Goal: Task Accomplishment & Management: Use online tool/utility

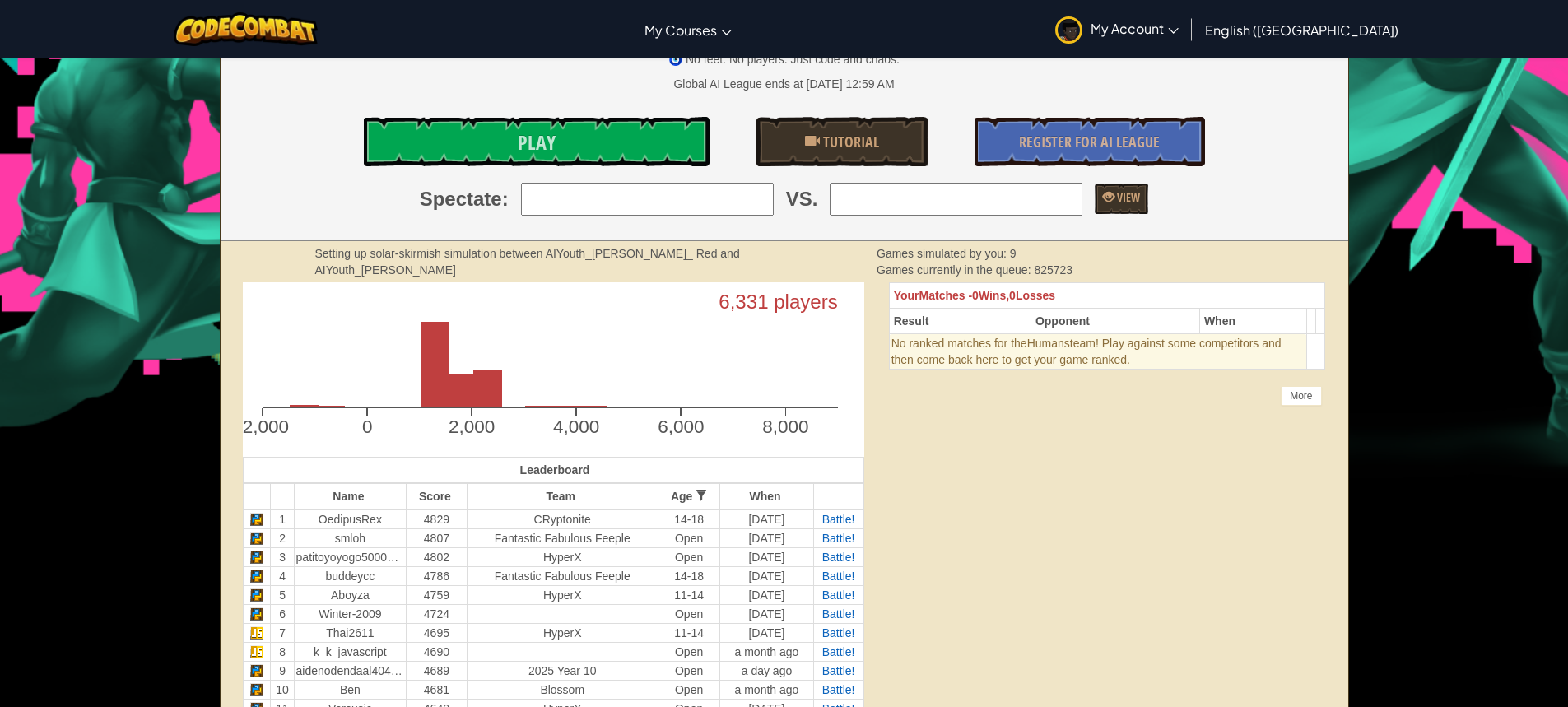
scroll to position [165, 0]
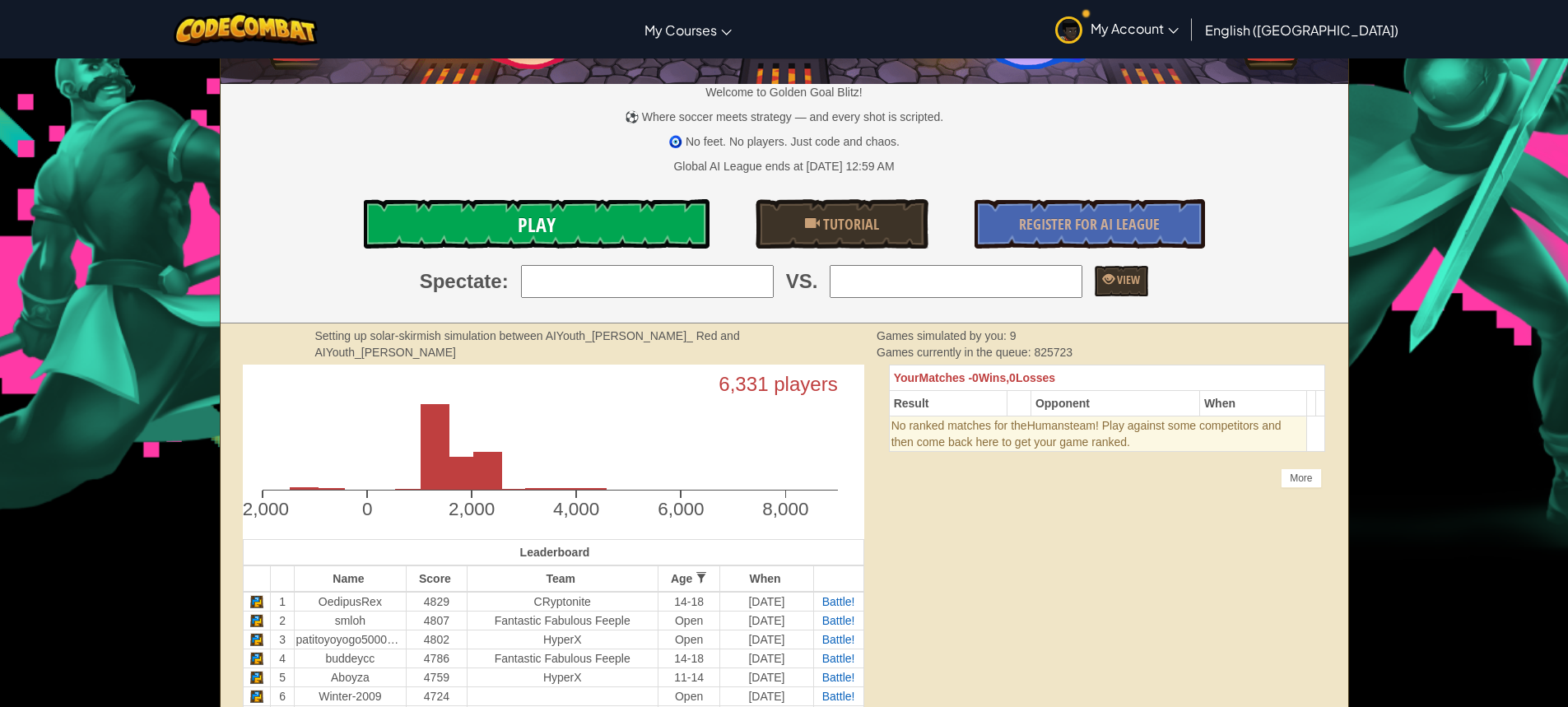
click at [497, 224] on link "Play" at bounding box center [536, 224] width 345 height 49
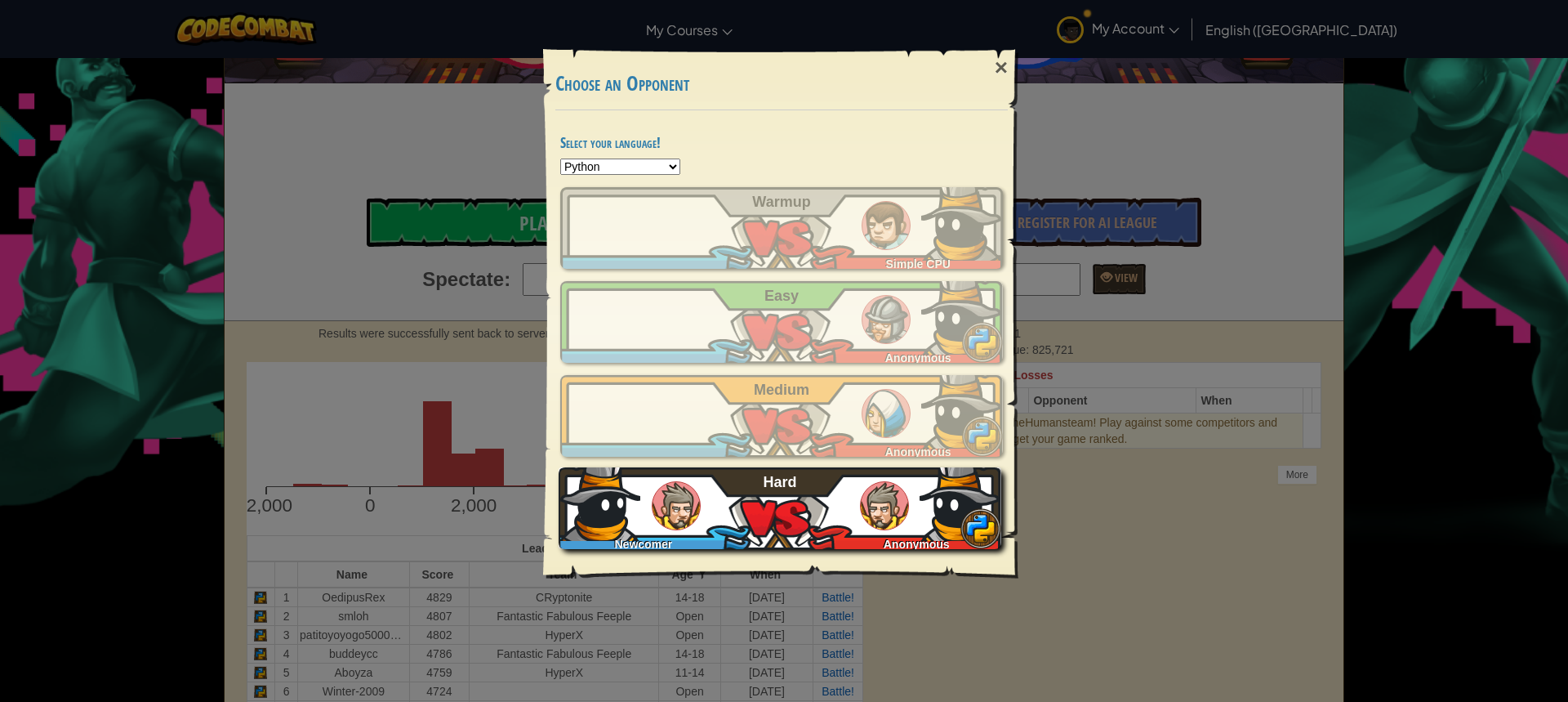
click at [764, 489] on span "Hard" at bounding box center [780, 482] width 33 height 16
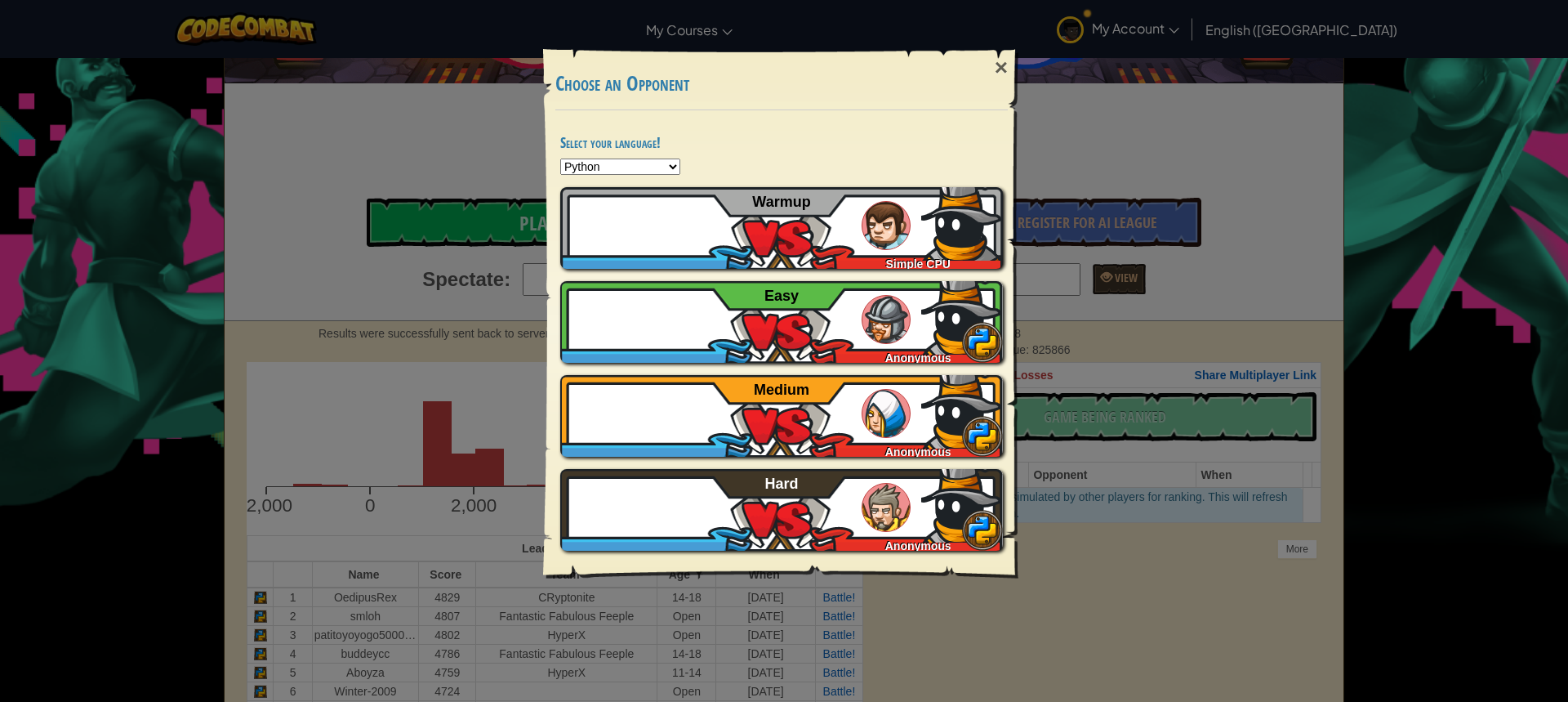
drag, startPoint x: 998, startPoint y: 675, endPoint x: 984, endPoint y: 640, distance: 37.7
click at [1000, 674] on div "× Choose an Opponent Select your language! Python JavaScript CoffeeScript Lua C…" at bounding box center [784, 351] width 1568 height 702
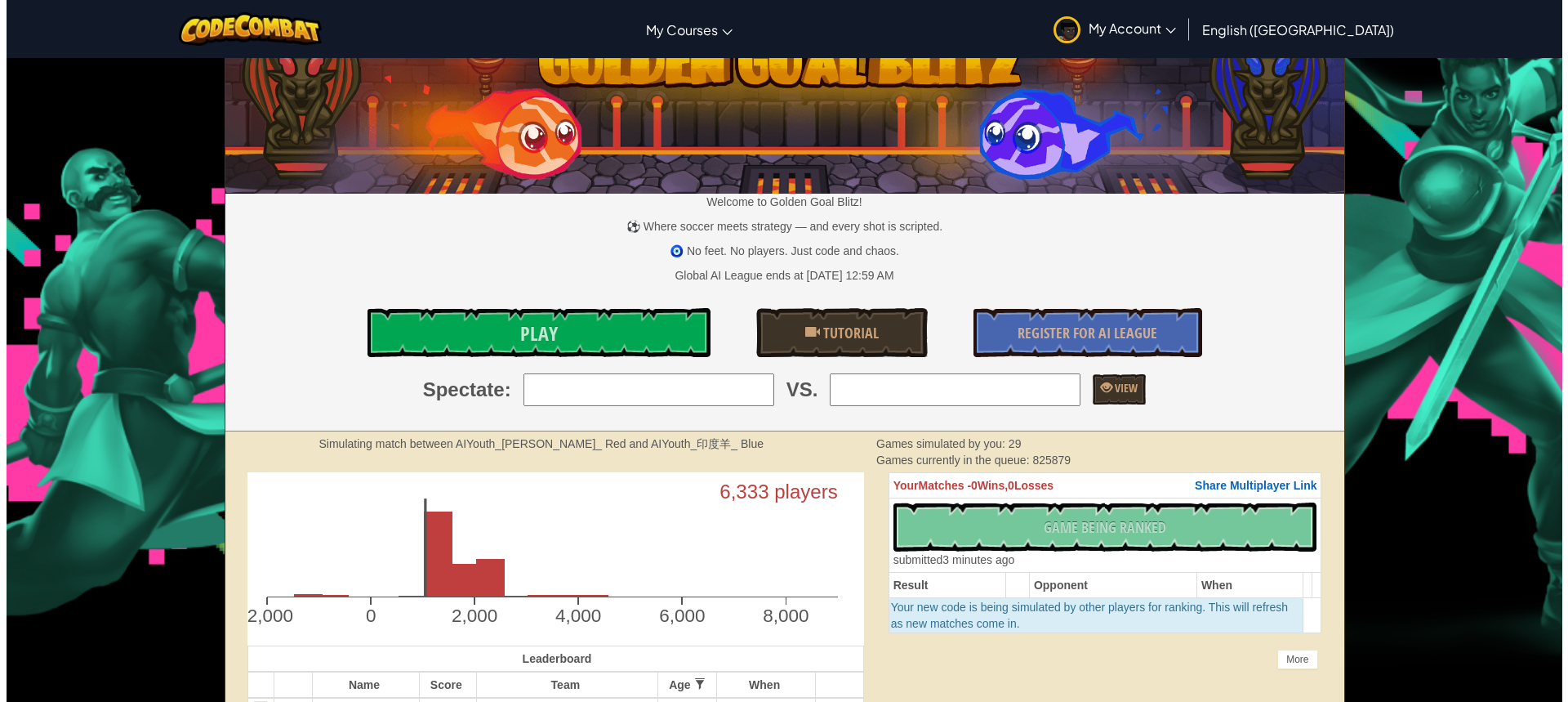
scroll to position [81, 0]
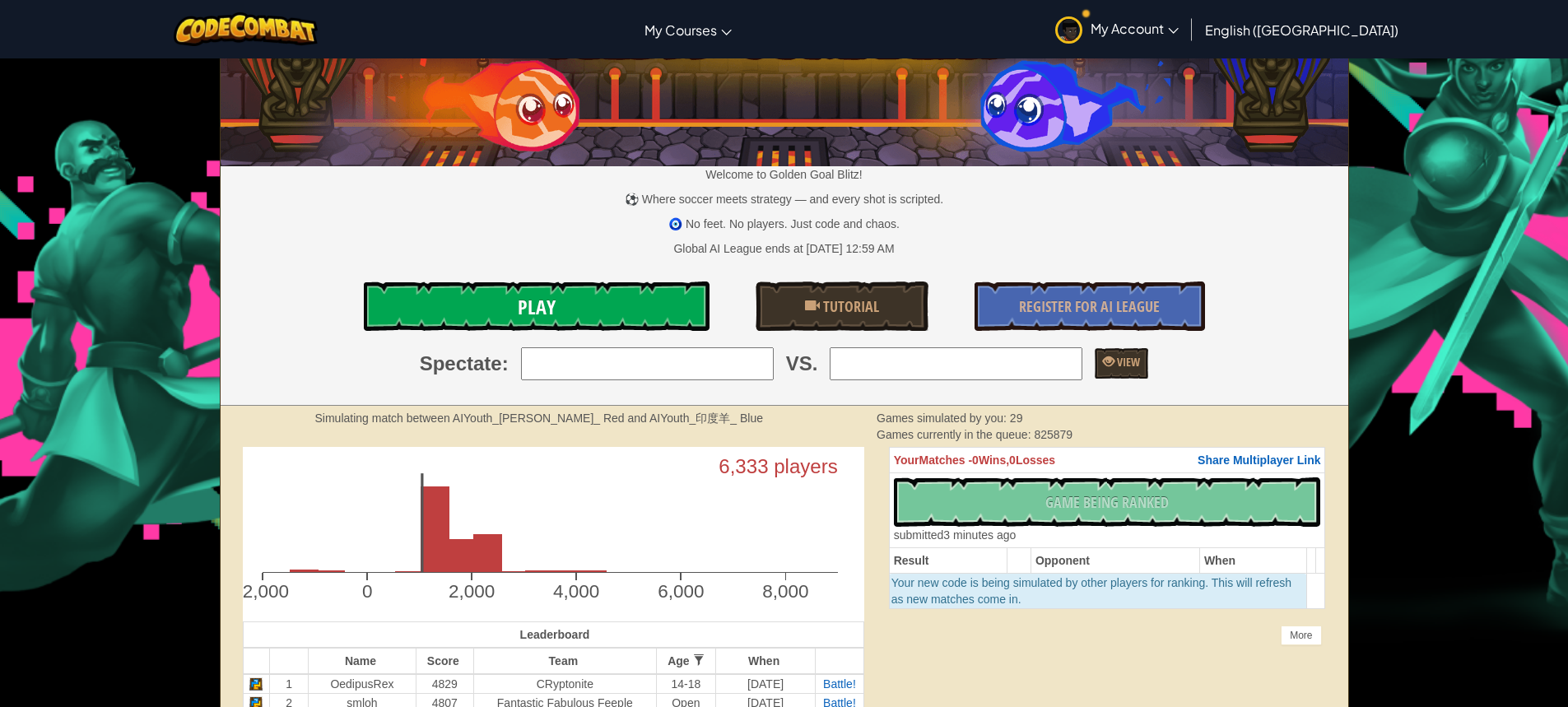
click at [593, 309] on link "Play" at bounding box center [536, 306] width 345 height 49
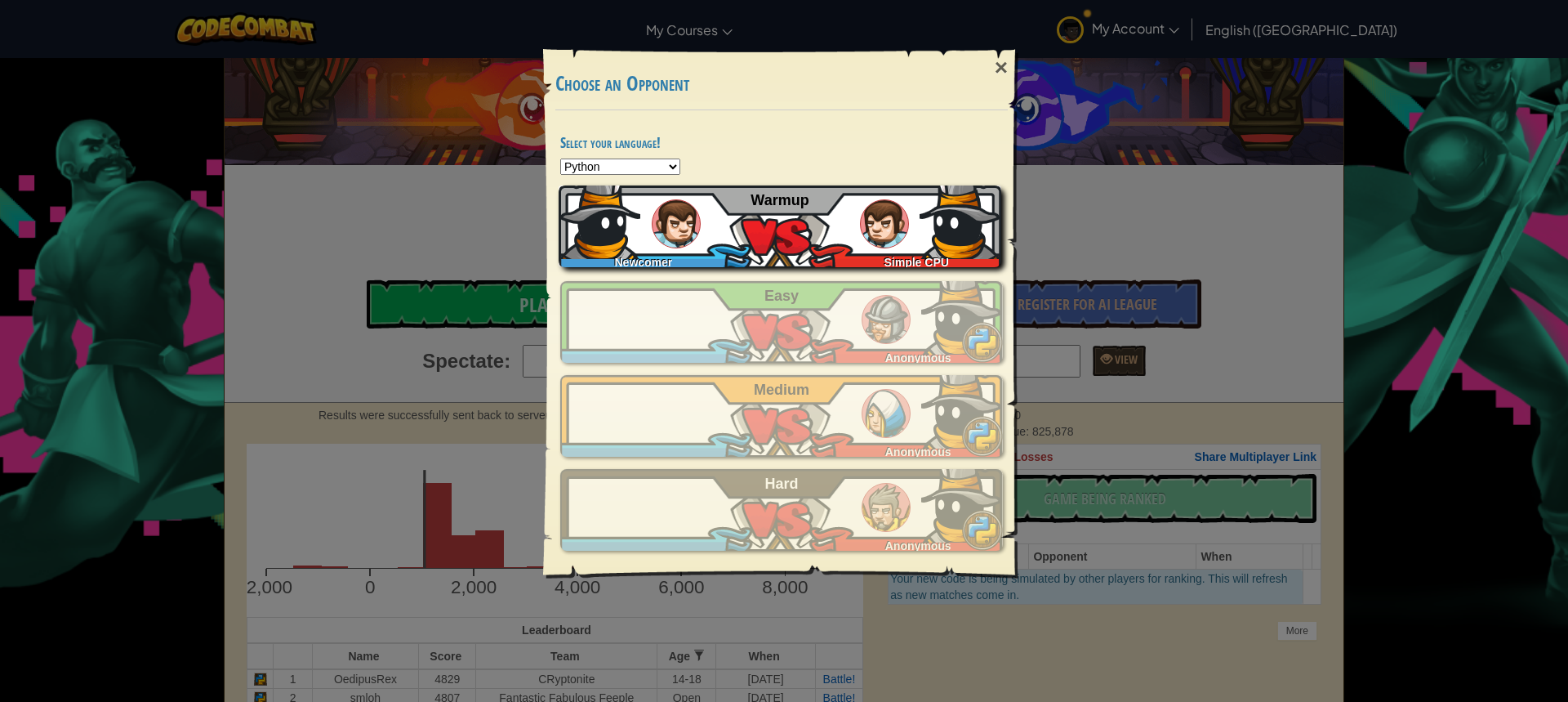
click at [760, 251] on div "Newcomer Simple CPU Warmup" at bounding box center [780, 226] width 443 height 81
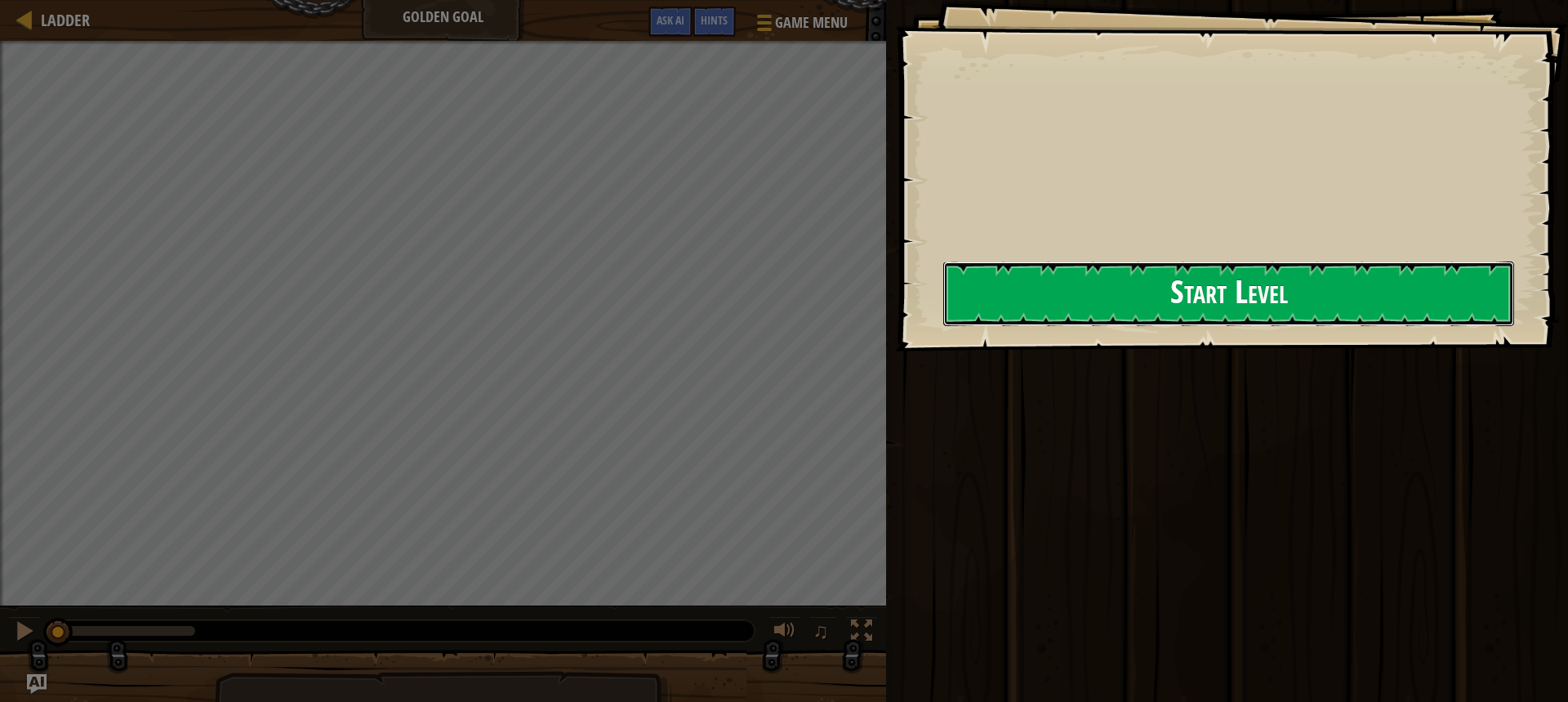
click at [1017, 296] on button "Start Level" at bounding box center [1228, 293] width 571 height 64
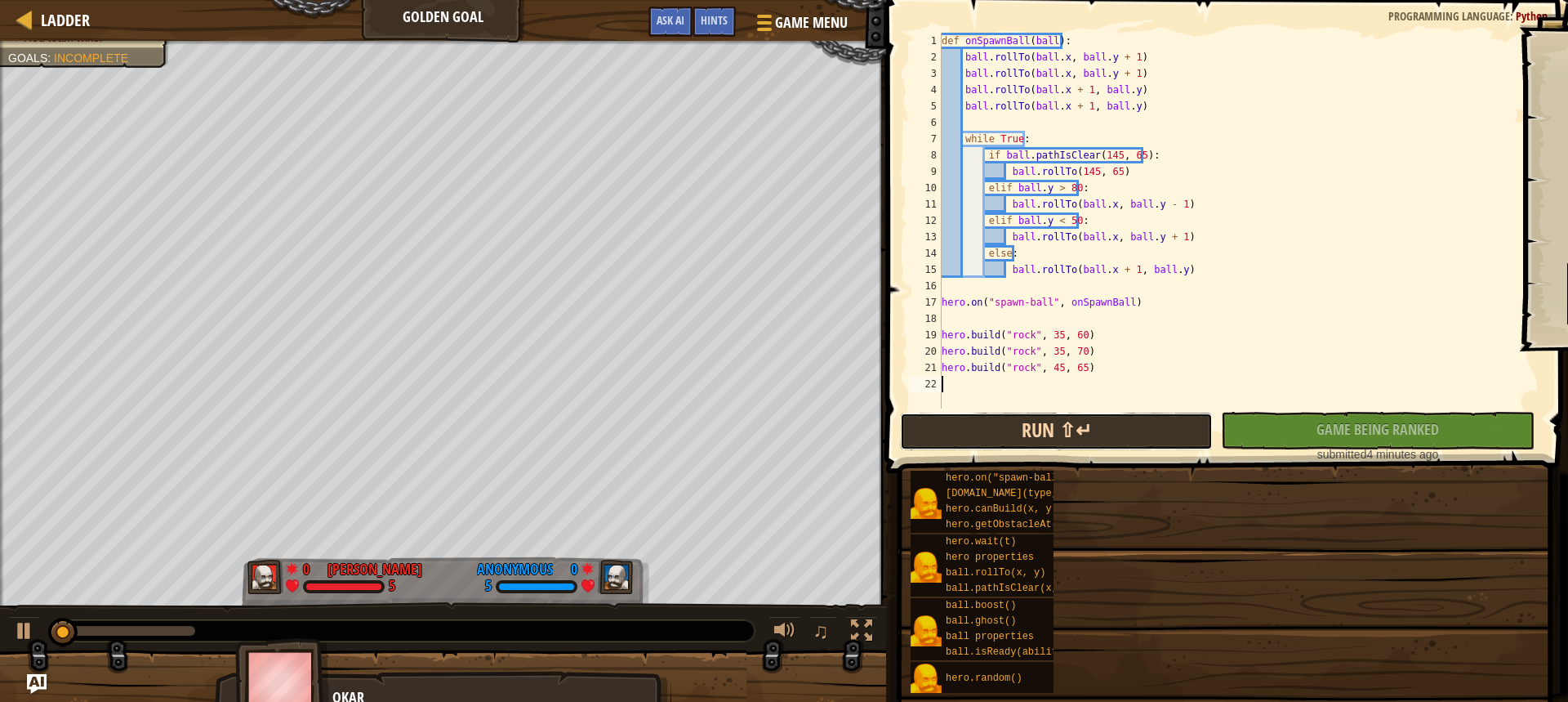
click at [1069, 431] on button "Run ⇧↵" at bounding box center [1056, 432] width 313 height 38
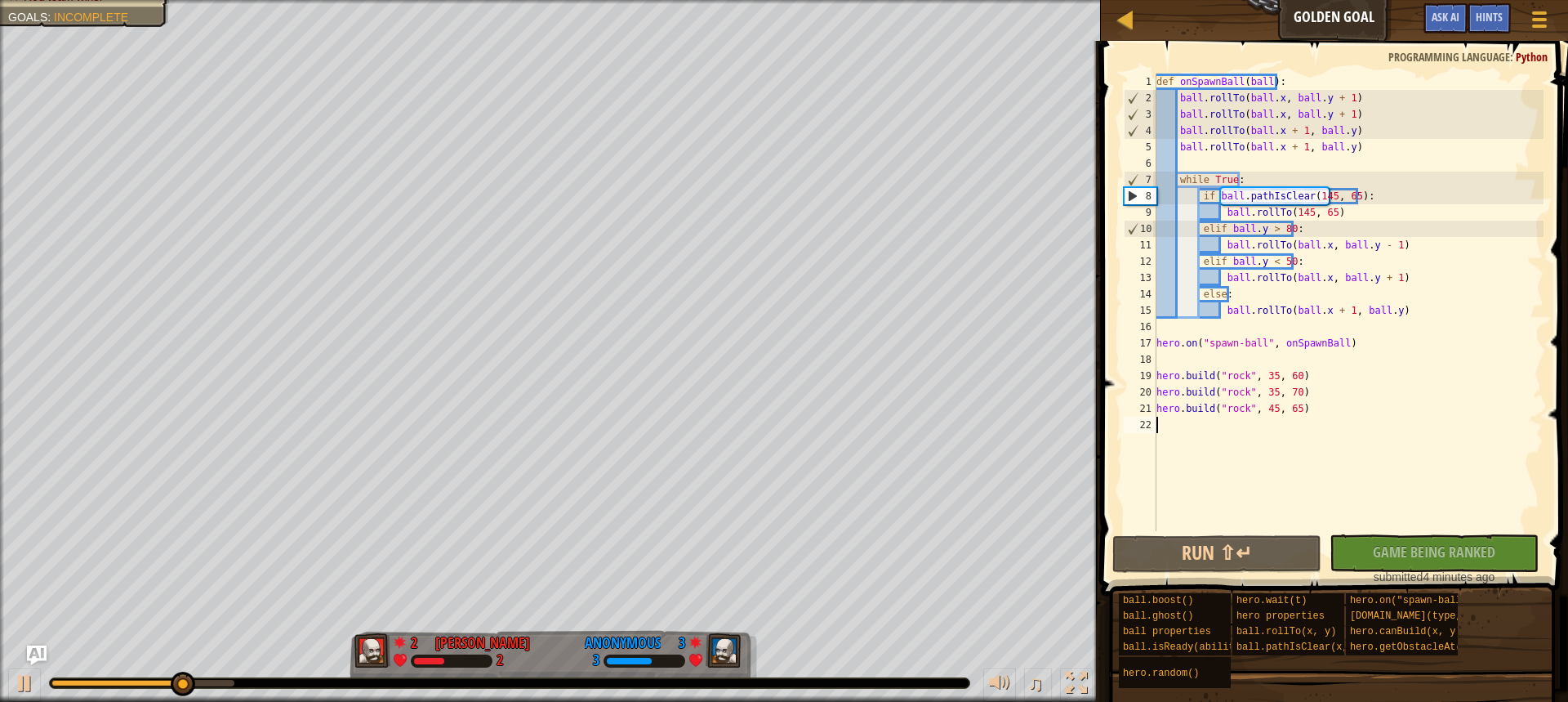
scroll to position [7, 0]
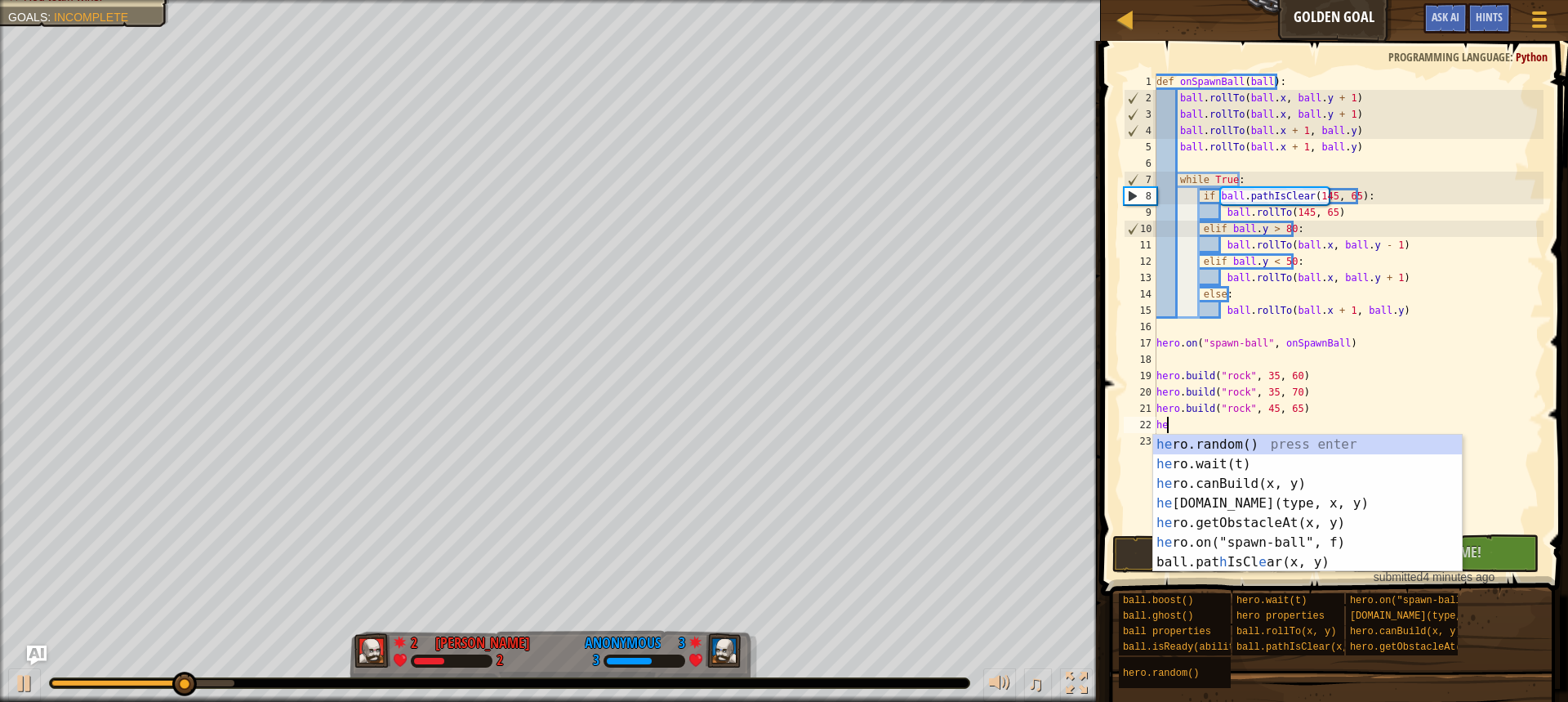
type textarea "her"
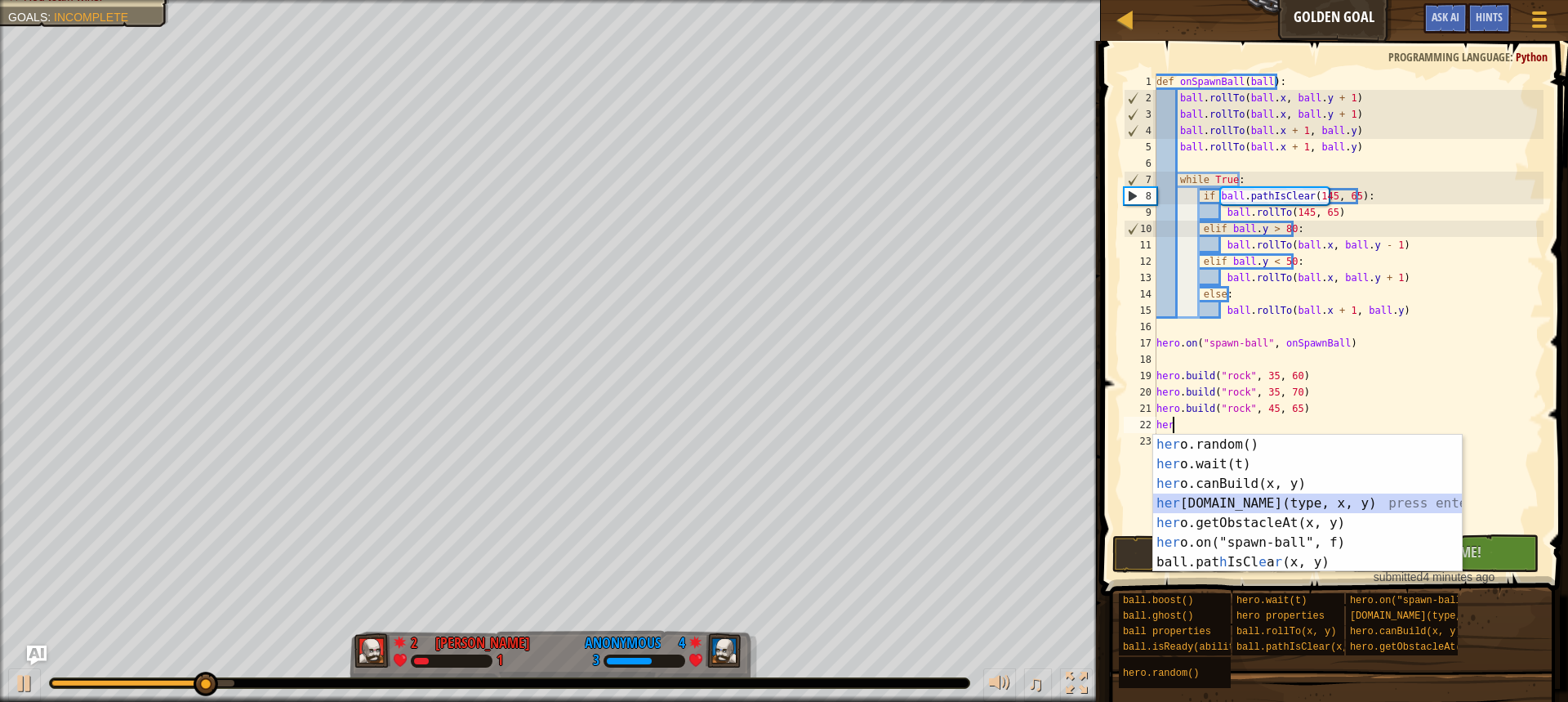
click at [1250, 500] on div "her o.random() press enter her o.wait(t) press enter her o.canBuild(x, y) press…" at bounding box center [1307, 523] width 308 height 176
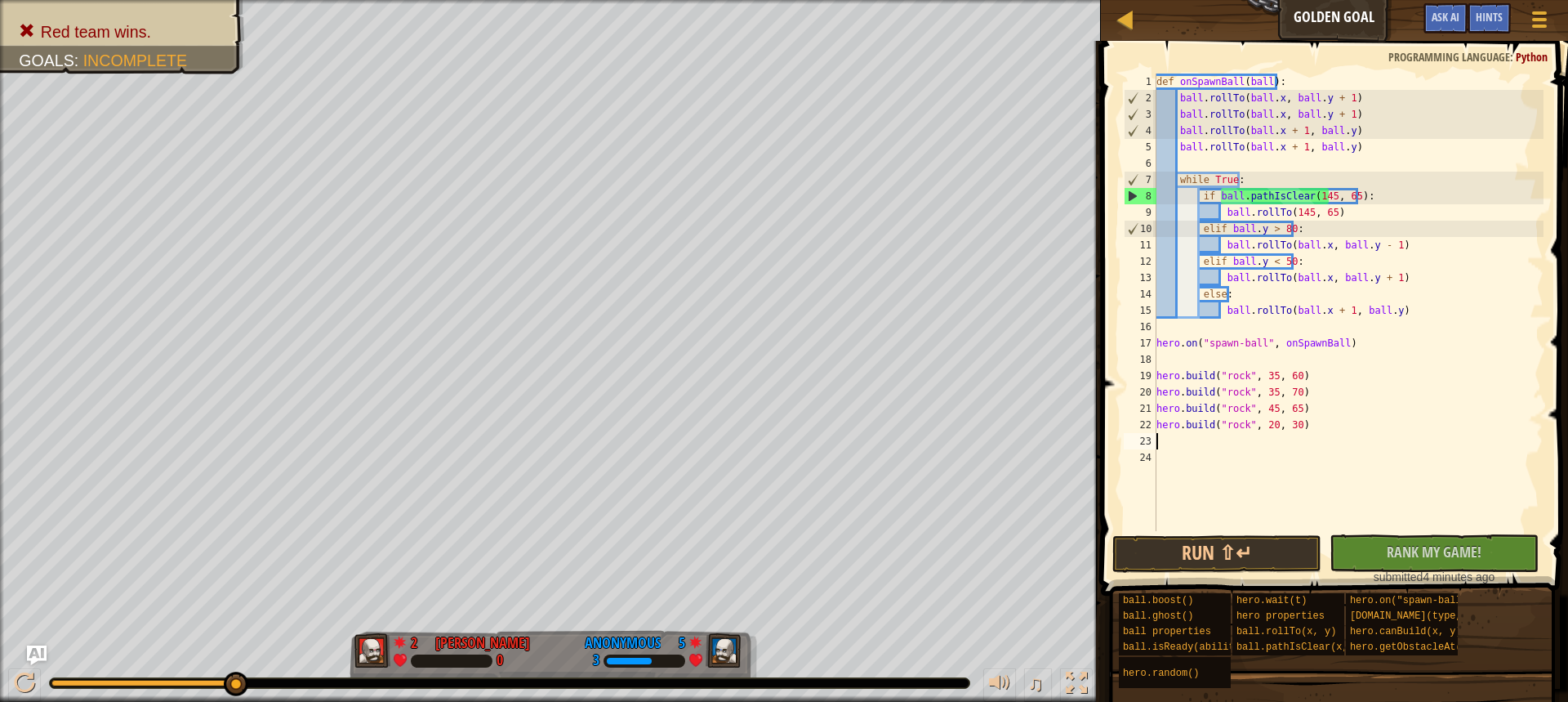
click at [1268, 427] on div "def onSpawnBall ( ball ) : ball . rollTo ( ball . x , ball . y + 1 ) ball . rol…" at bounding box center [1348, 318] width 391 height 490
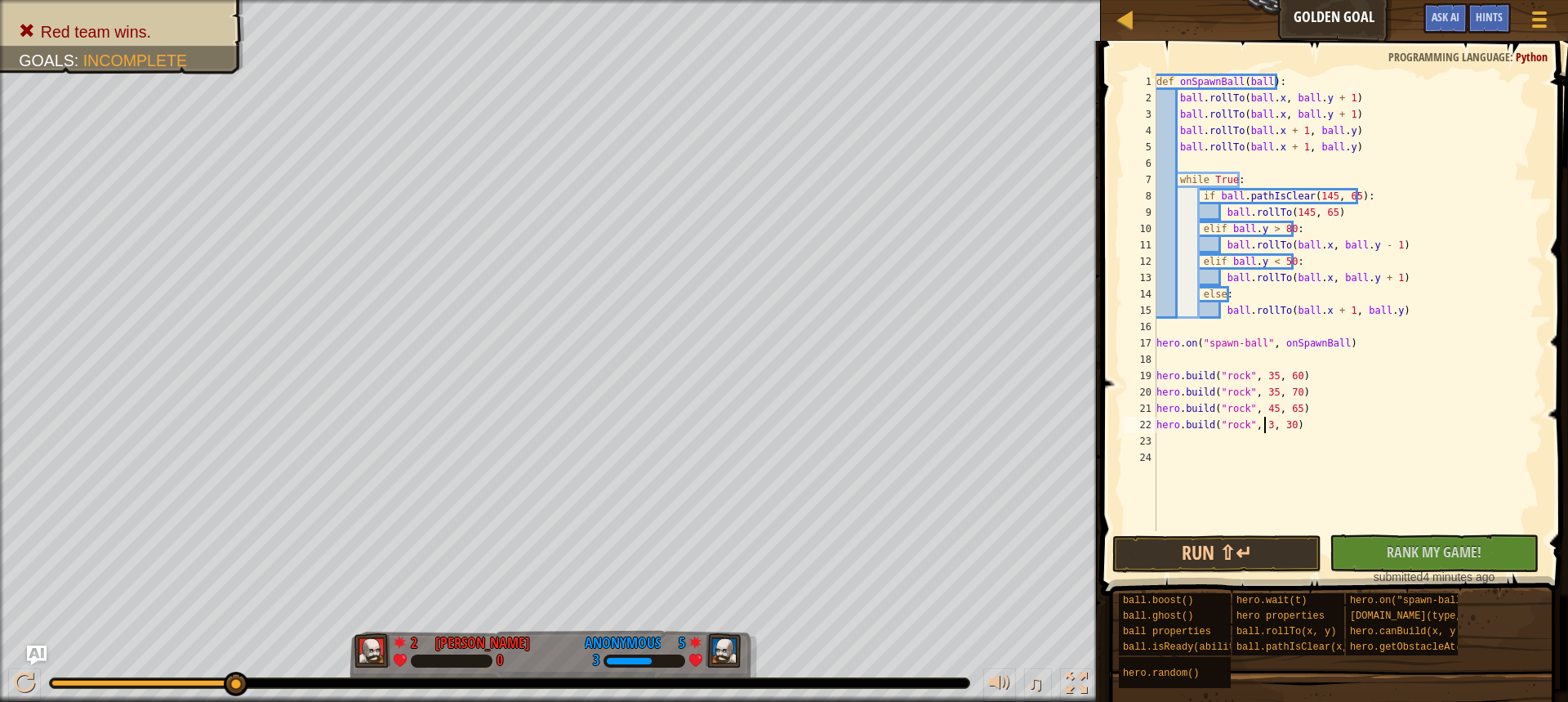
scroll to position [7, 9]
click at [1294, 427] on div "def onSpawnBall ( ball ) : ball . rollTo ( ball . x , ball . y + 1 ) ball . rol…" at bounding box center [1348, 318] width 391 height 490
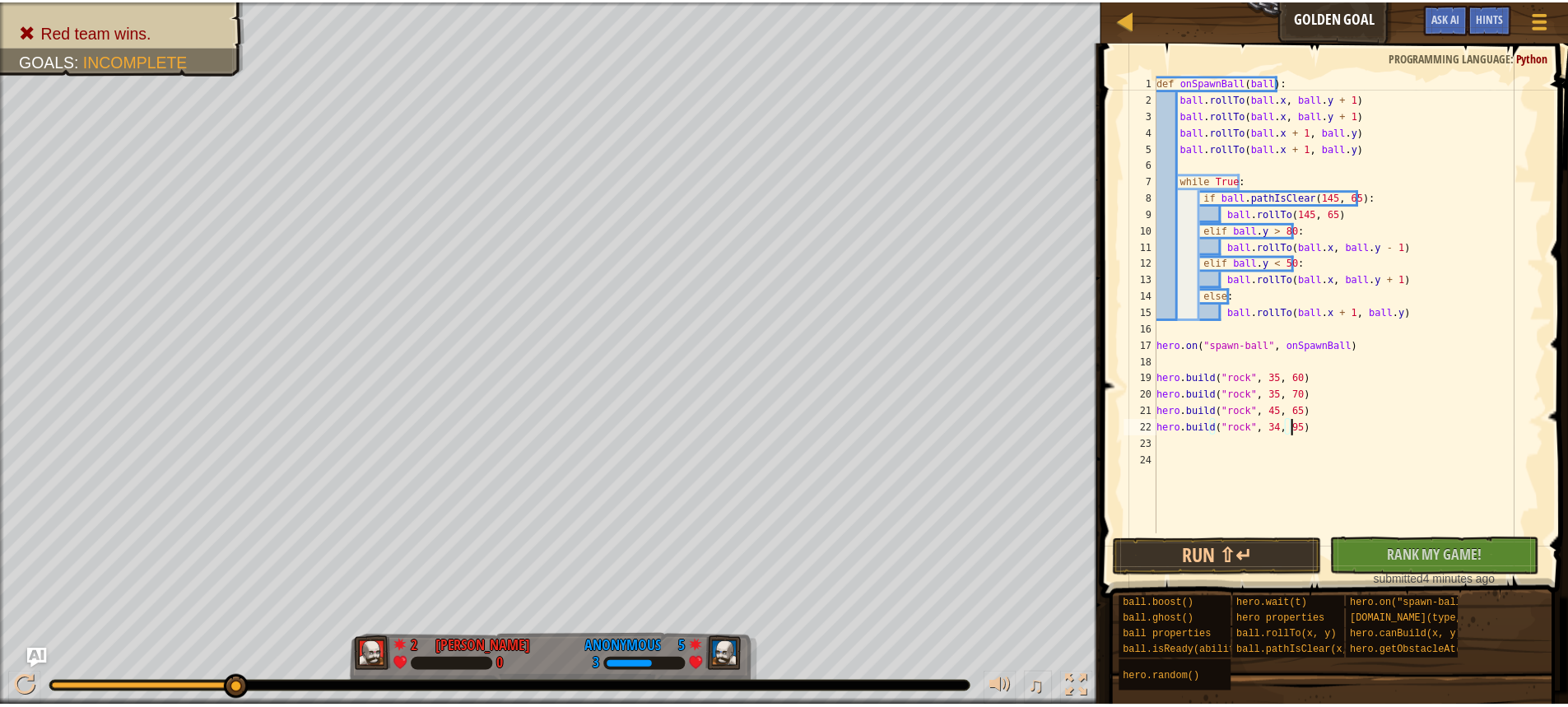
scroll to position [7, 11]
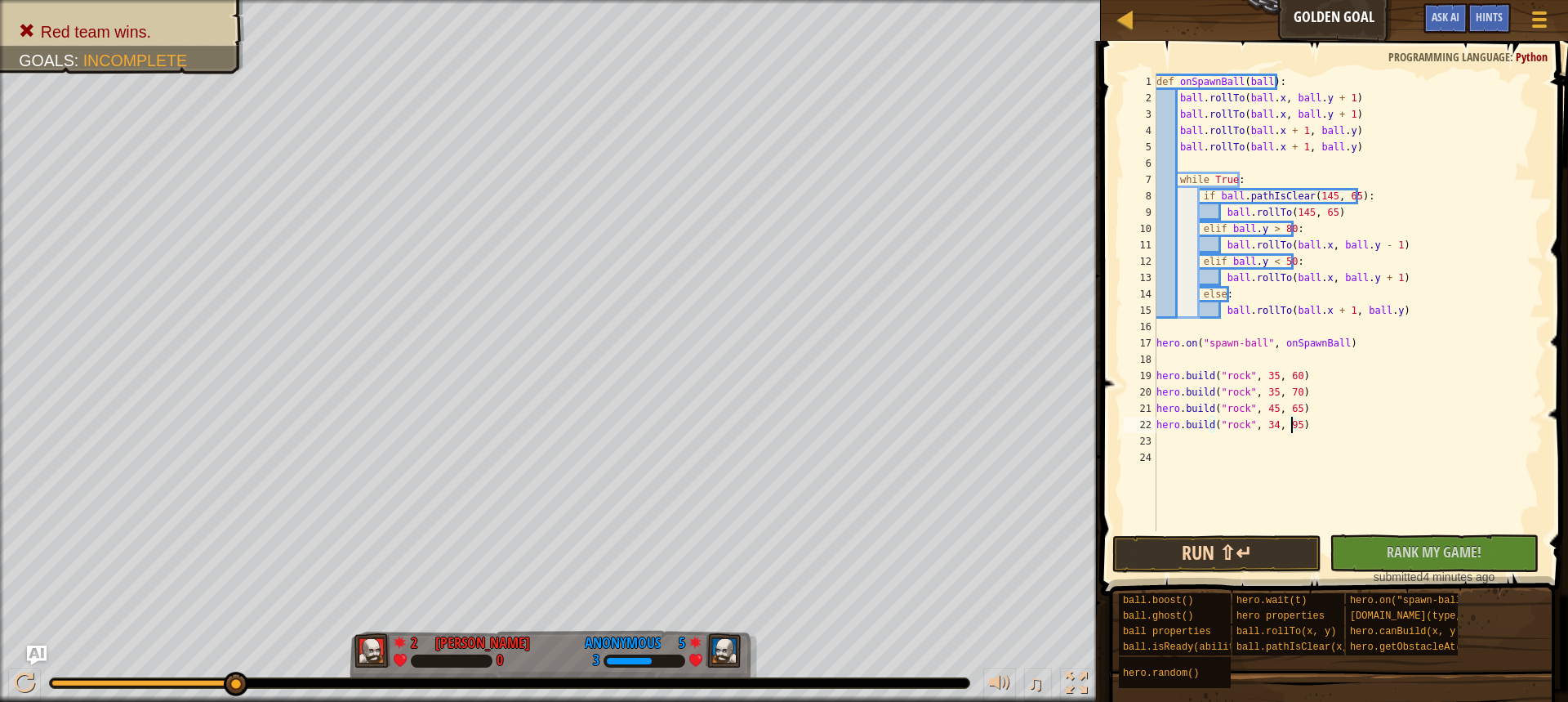
type textarea "hero.build("rock", 34, 95)"
click at [1231, 545] on button "Run ⇧↵" at bounding box center [1216, 555] width 209 height 38
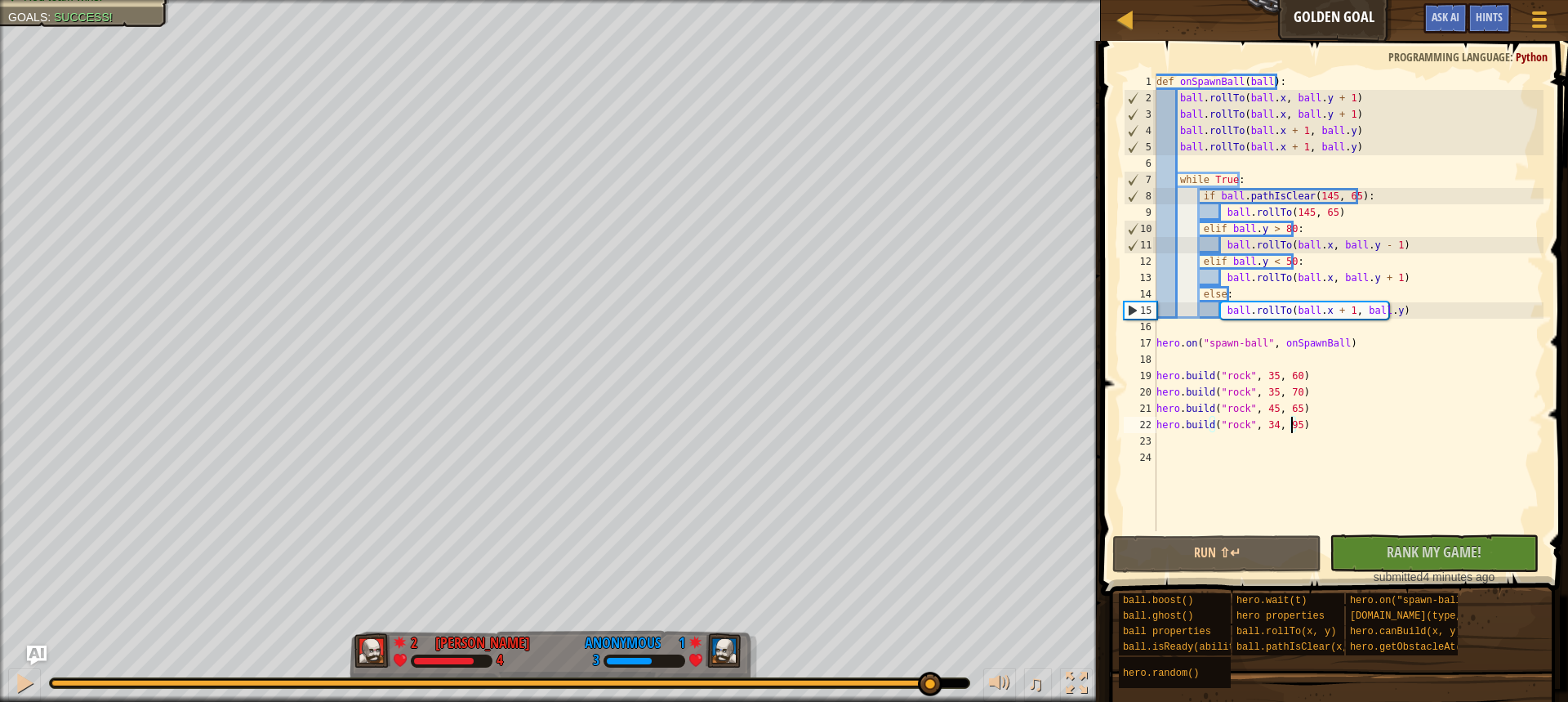
drag, startPoint x: 147, startPoint y: 675, endPoint x: 929, endPoint y: 656, distance: 782.2
click at [929, 656] on div "♫" at bounding box center [551, 679] width 1101 height 49
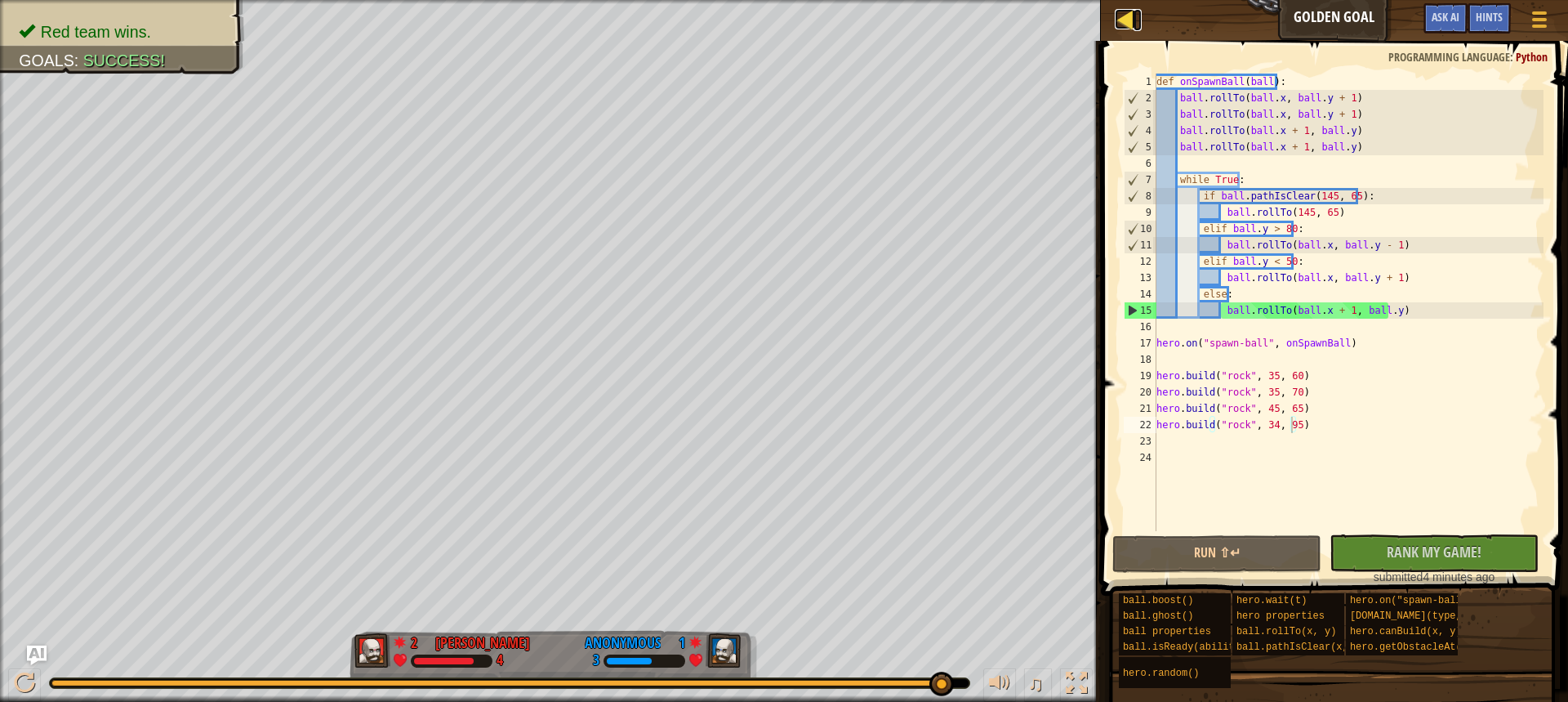
click at [1133, 18] on div at bounding box center [1125, 19] width 21 height 21
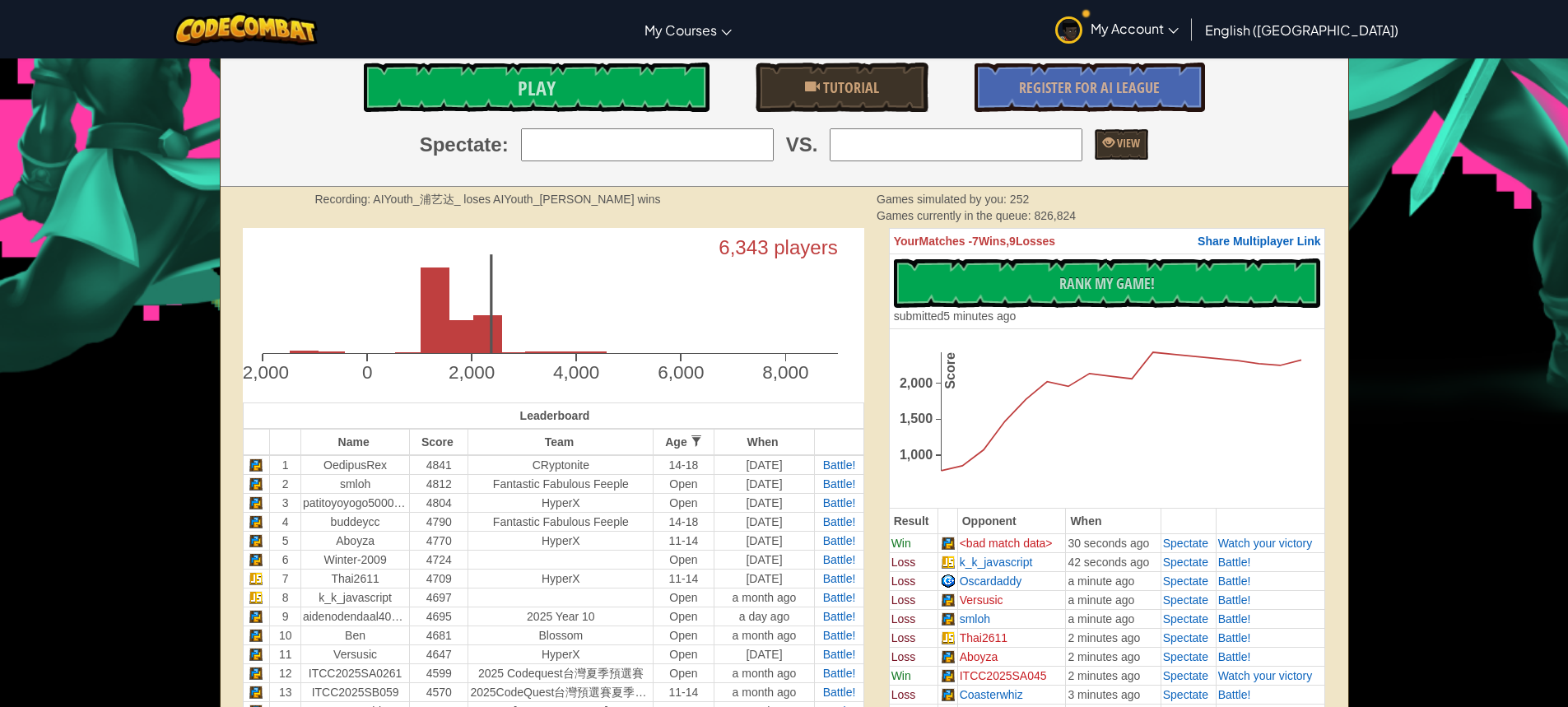
scroll to position [189, 0]
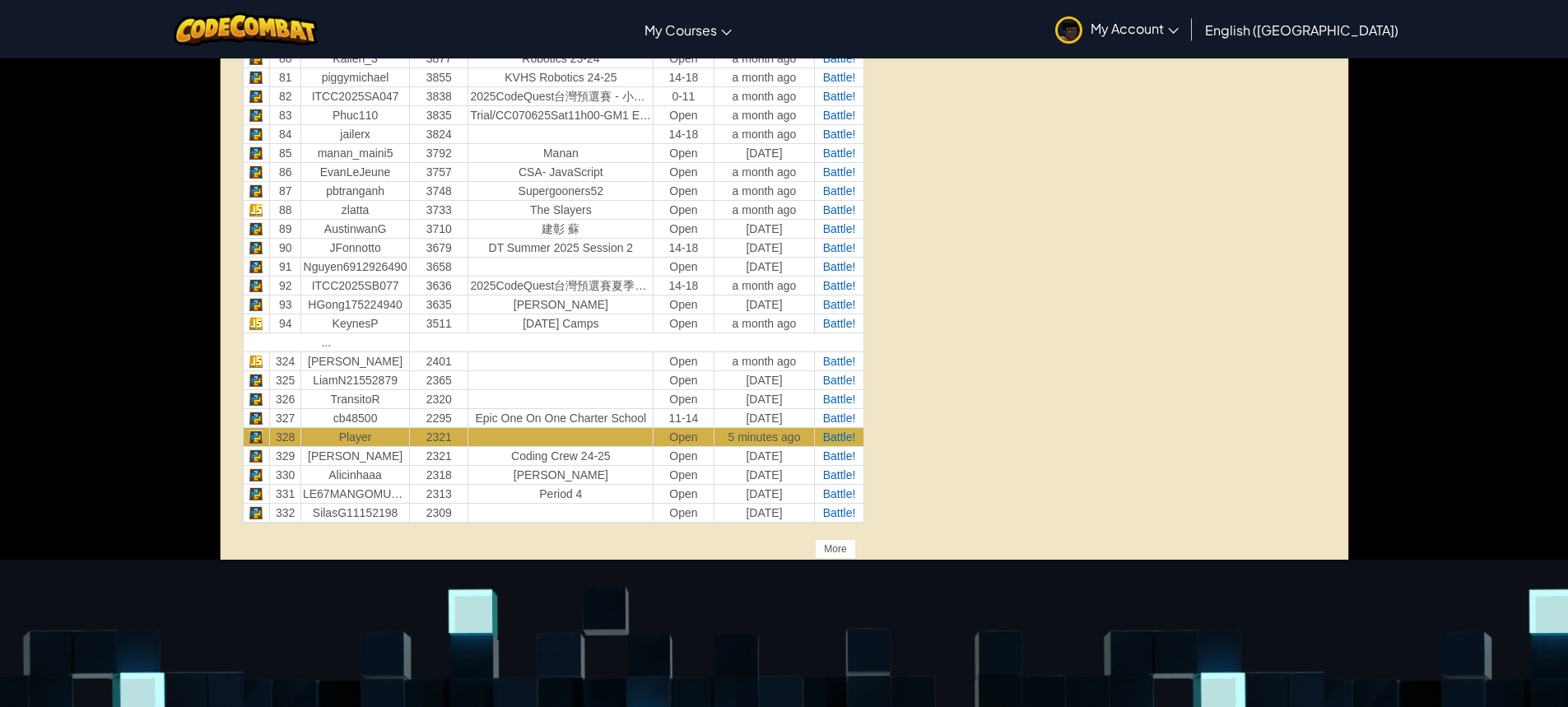
scroll to position [2220, 0]
